Goal: Entertainment & Leisure: Consume media (video, audio)

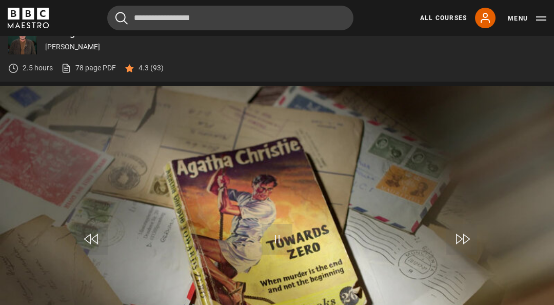
scroll to position [466, 0]
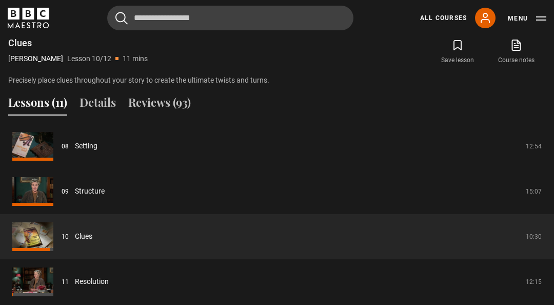
scroll to position [793, 0]
click at [84, 232] on link "Clues" at bounding box center [83, 236] width 17 height 11
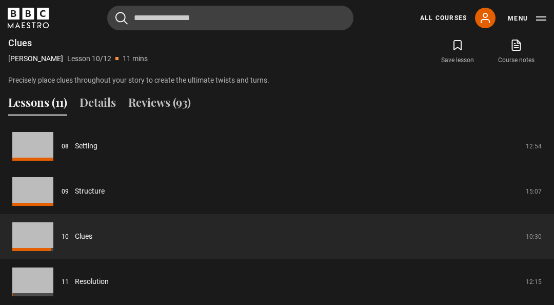
scroll to position [420, 0]
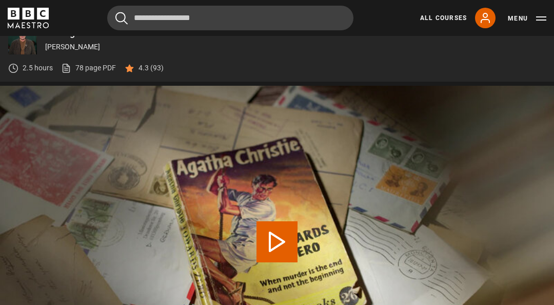
click at [0, 0] on span "Video Player" at bounding box center [0, 0] width 0 height 0
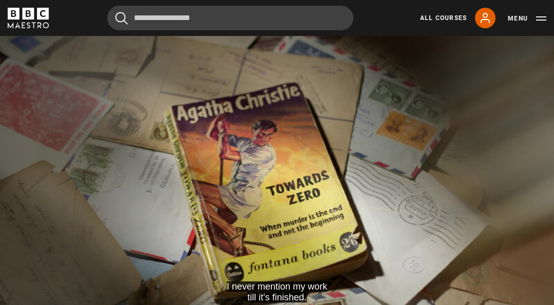
scroll to position [475, 0]
click at [424, 218] on video-js "I never mention my work till it's finished. Video Player is loading. Play Lesso…" at bounding box center [277, 187] width 554 height 312
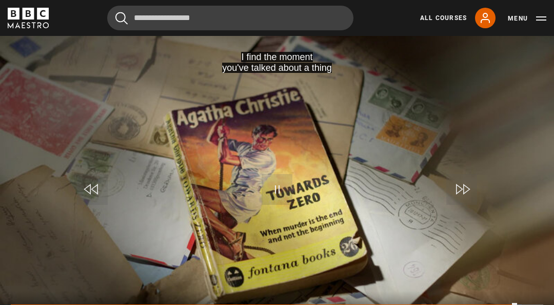
scroll to position [468, 0]
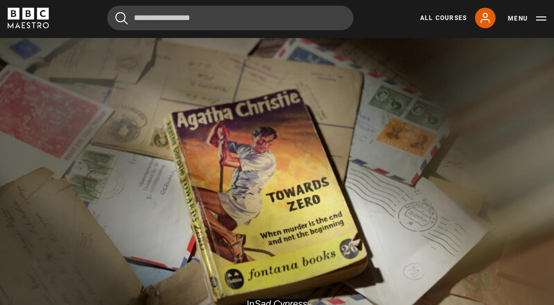
click at [429, 146] on video-js "In Sad Cypress Video Player is loading. Play Lesson Clues 10s Skip Back 10 seco…" at bounding box center [277, 194] width 554 height 312
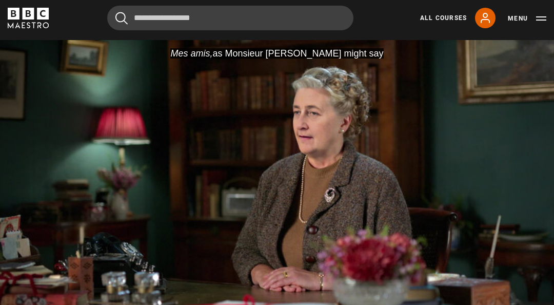
scroll to position [448, 0]
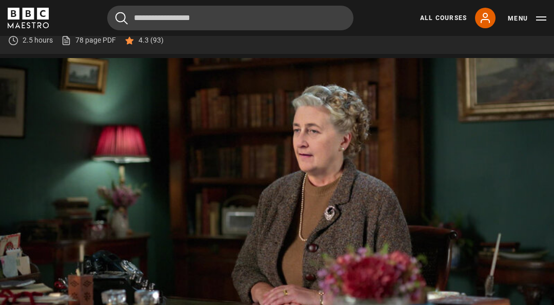
click at [196, 226] on video-js "Video Player is loading. Play Lesson Resolution 10s Skip Back 10 seconds Pause …" at bounding box center [277, 214] width 554 height 312
click at [480, 127] on video-js "Video Player is loading. Play Lesson Resolution 10s Skip Back 10 seconds Pause …" at bounding box center [277, 214] width 554 height 312
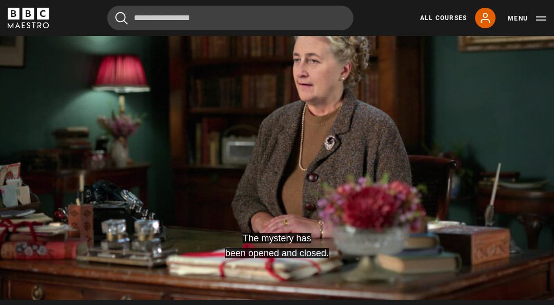
scroll to position [518, 0]
click at [439, 146] on video-js "And a whole novel exists that never existed before. Video Player is loading. Pl…" at bounding box center [277, 144] width 554 height 312
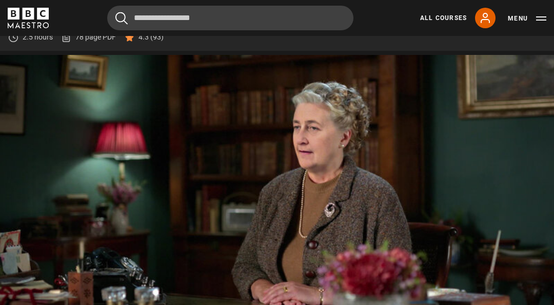
scroll to position [450, 0]
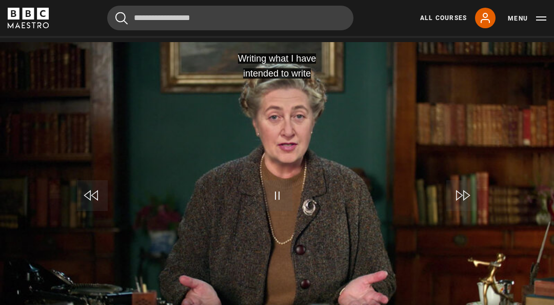
scroll to position [462, 0]
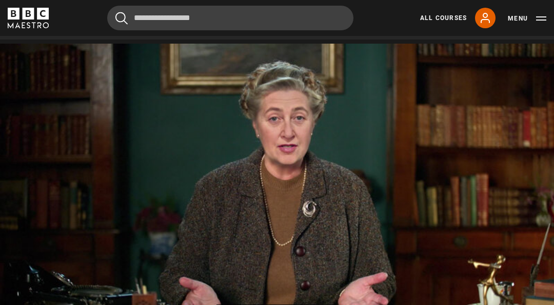
click at [334, 211] on video-js "to insist that the word "cocoa" Video Player is loading. Play Lesson Conclusion…" at bounding box center [277, 200] width 554 height 312
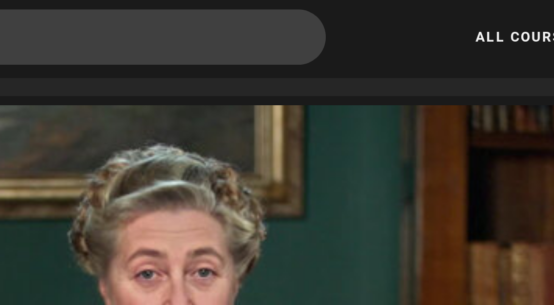
scroll to position [450, 0]
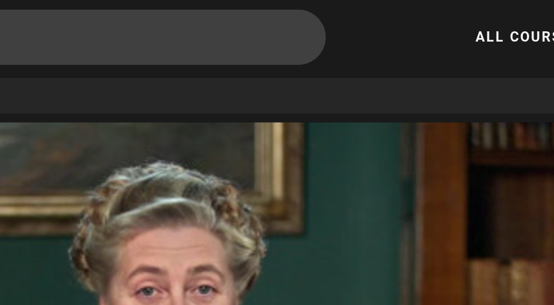
click at [198, 67] on video-js "Video Player is loading. Play Lesson Conclusion 10s Skip Back 10 seconds Pause …" at bounding box center [277, 212] width 554 height 312
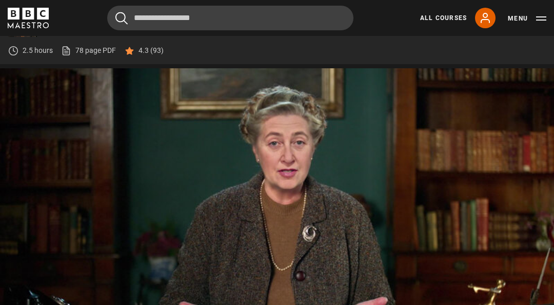
scroll to position [438, 0]
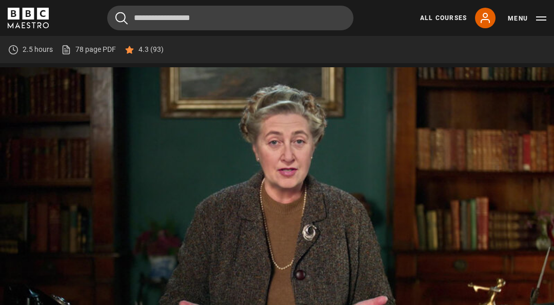
click at [386, 247] on video-js "Use your skills to tide you over a gap in inspiration. Video Player is loading.…" at bounding box center [277, 223] width 554 height 312
click at [417, 277] on video-js "Video Player is loading. Play Lesson Conclusion 10s Skip Back 10 seconds Pause …" at bounding box center [277, 223] width 554 height 312
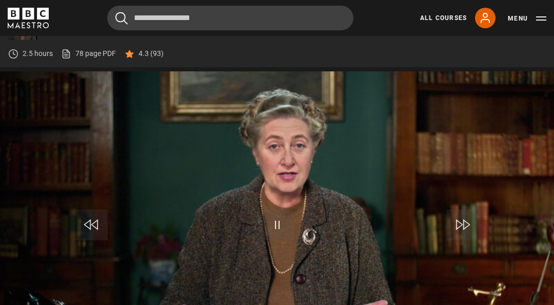
scroll to position [434, 0]
click at [305, 268] on video-js "A writer is someone who writes Video Player is loading. Play Lesson Conclusion …" at bounding box center [277, 228] width 554 height 312
click at [305, 231] on video-js "A writer is someone who writes Video Player is loading. Play Lesson Conclusion …" at bounding box center [277, 228] width 554 height 312
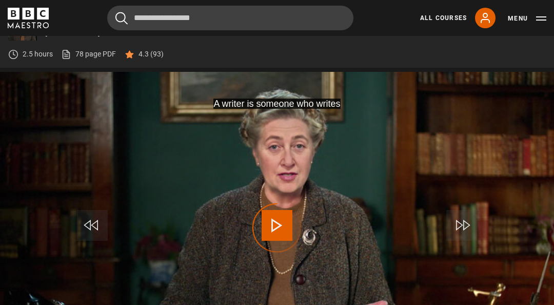
click at [282, 221] on div "Video Player is loading." at bounding box center [276, 227] width 51 height 51
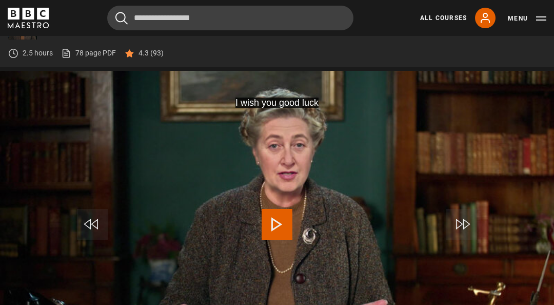
click at [286, 222] on span "Video Player" at bounding box center [277, 224] width 31 height 31
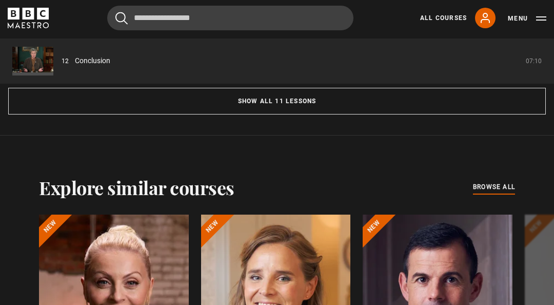
scroll to position [1061, 0]
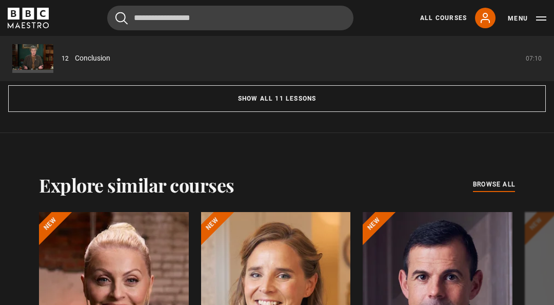
click at [343, 92] on button "Show all 11 lessons" at bounding box center [277, 98] width 538 height 27
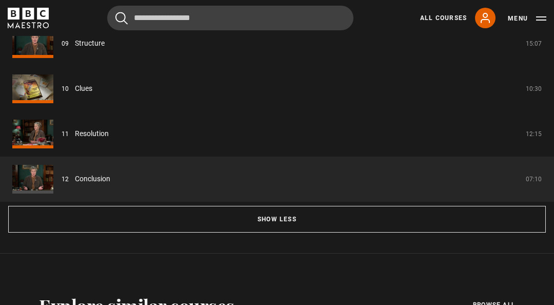
scroll to position [1396, 0]
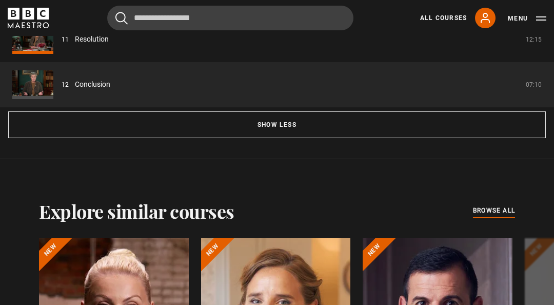
click at [362, 122] on button "Show less" at bounding box center [277, 125] width 538 height 27
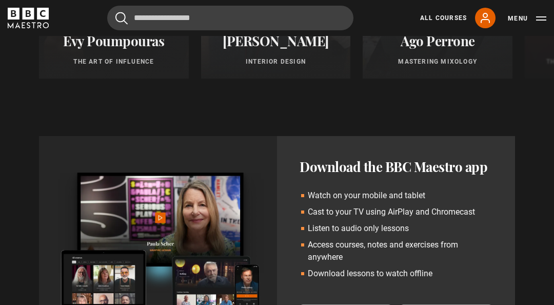
scroll to position [1441, 0]
